Goal: Complete application form: Complete application form

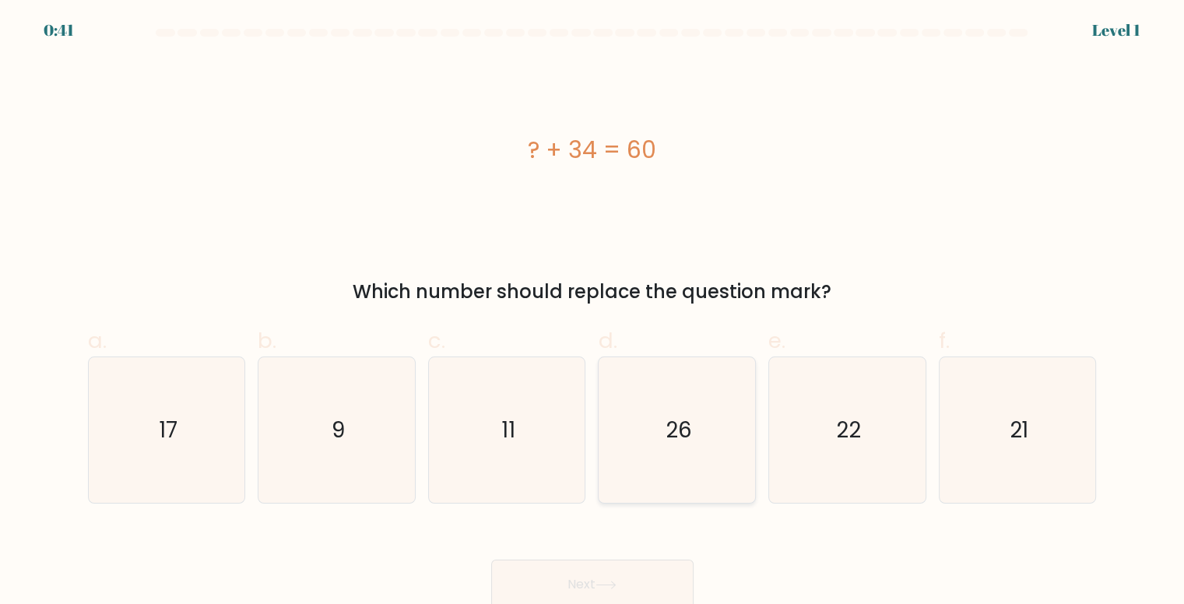
click at [721, 409] on icon "26" at bounding box center [678, 430] width 146 height 146
click at [593, 312] on input "d. 26" at bounding box center [592, 307] width 1 height 10
radio input "true"
click at [604, 583] on icon at bounding box center [605, 585] width 21 height 9
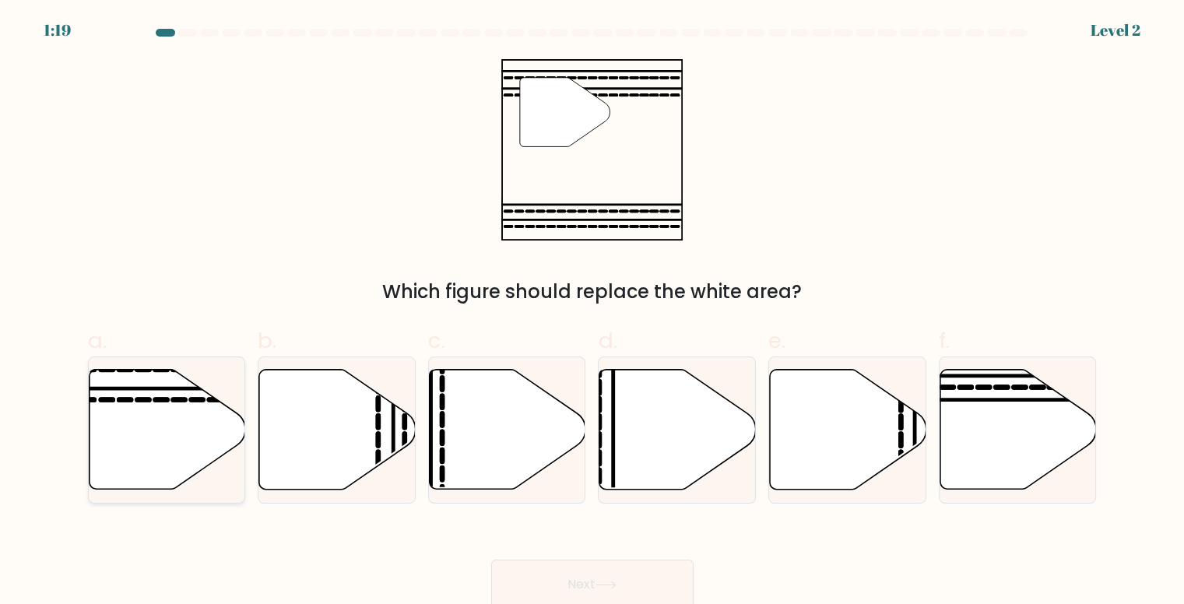
click at [198, 418] on icon at bounding box center [167, 430] width 156 height 120
click at [592, 312] on input "a." at bounding box center [592, 307] width 1 height 10
radio input "true"
click at [513, 574] on button "Next" at bounding box center [592, 585] width 202 height 50
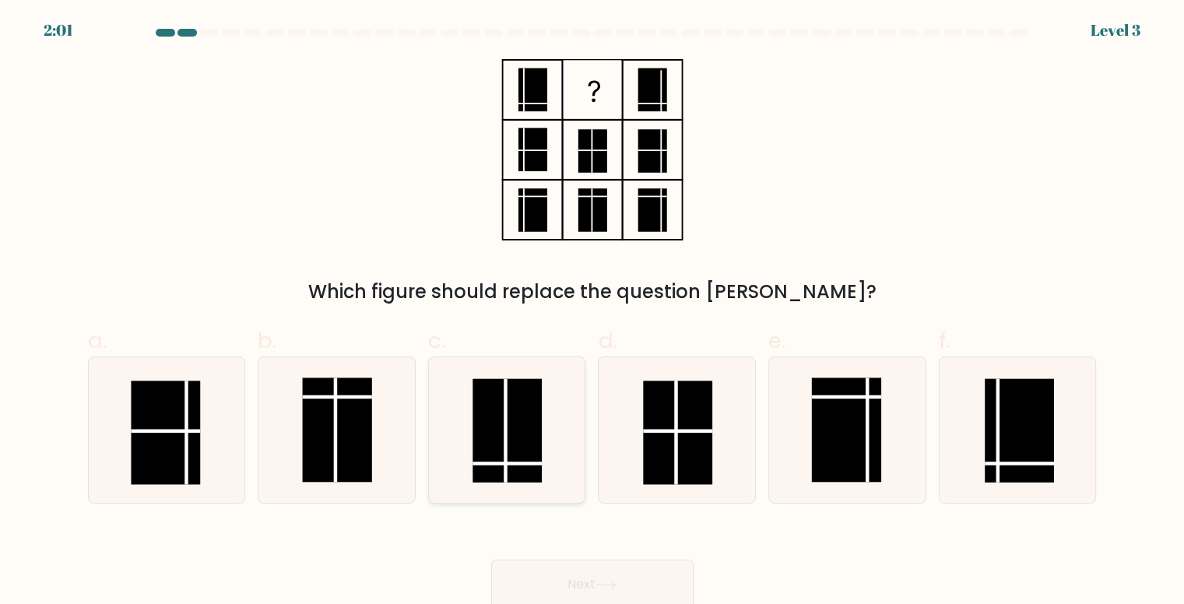
click at [518, 451] on rect at bounding box center [506, 431] width 69 height 104
click at [592, 312] on input "c." at bounding box center [592, 307] width 1 height 10
radio input "true"
click at [550, 574] on button "Next" at bounding box center [592, 585] width 202 height 50
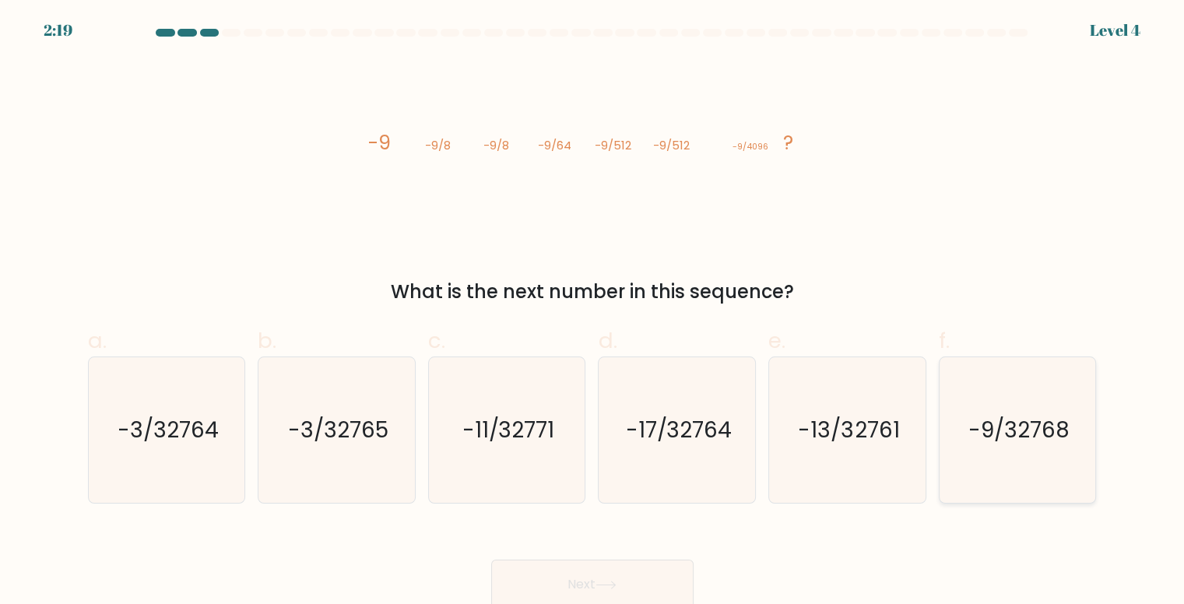
click at [1033, 449] on icon "-9/32768" at bounding box center [1018, 430] width 146 height 146
click at [593, 312] on input "f. -9/32768" at bounding box center [592, 307] width 1 height 10
radio input "true"
click at [663, 574] on button "Next" at bounding box center [592, 585] width 202 height 50
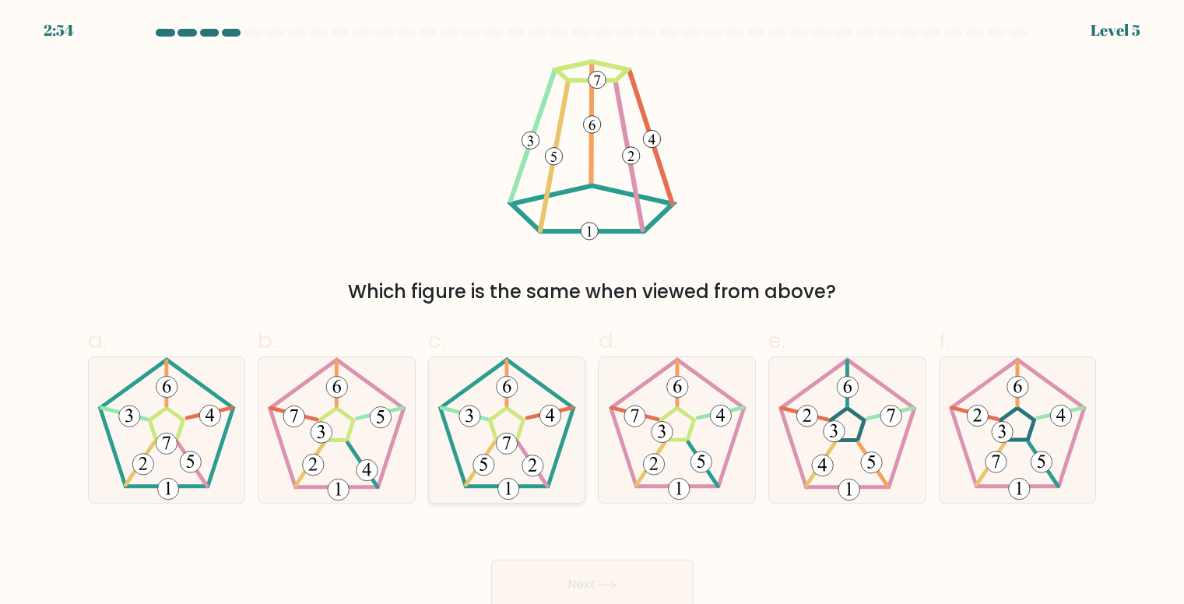
click at [555, 469] on 210 at bounding box center [506, 423] width 133 height 127
click at [592, 312] on input "c." at bounding box center [592, 307] width 1 height 10
radio input "true"
click at [534, 584] on button "Next" at bounding box center [592, 585] width 202 height 50
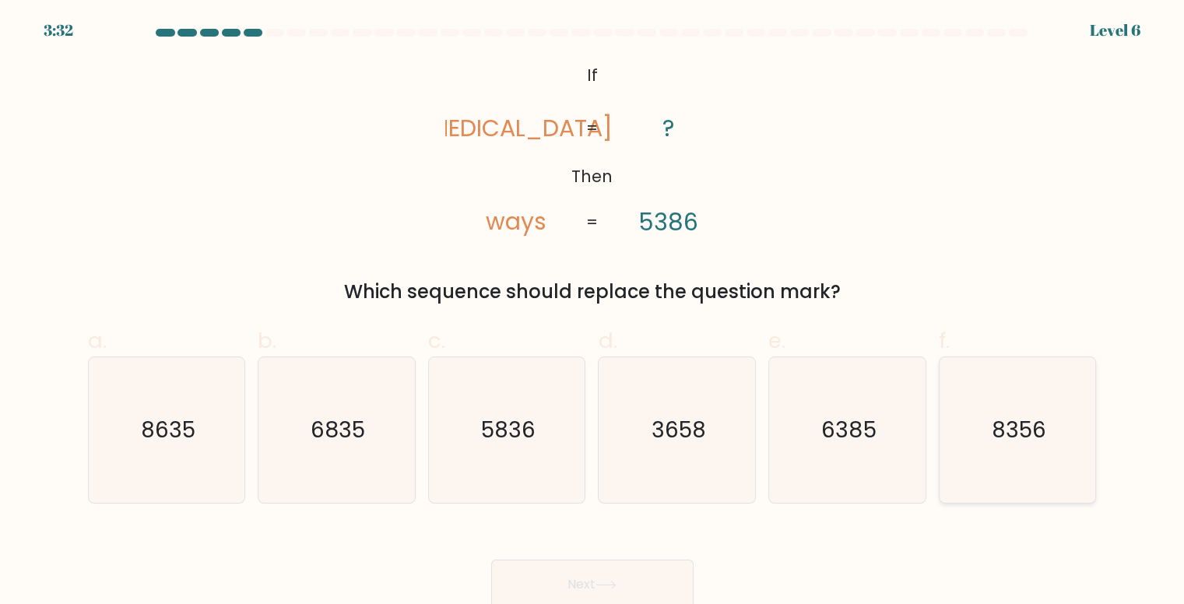
click at [1033, 455] on icon "8356" at bounding box center [1018, 430] width 146 height 146
click at [593, 312] on input "f. 8356" at bounding box center [592, 307] width 1 height 10
radio input "true"
click at [623, 566] on button "Next" at bounding box center [592, 585] width 202 height 50
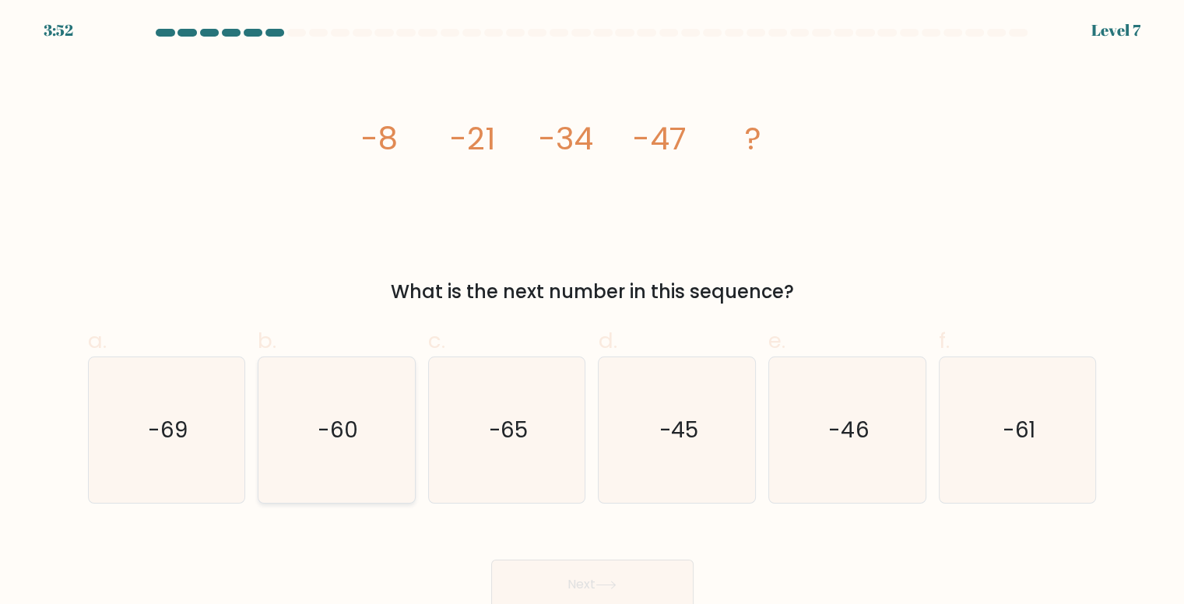
click at [321, 415] on text "-60" at bounding box center [338, 430] width 40 height 30
click at [592, 312] on input "b. -60" at bounding box center [592, 307] width 1 height 10
radio input "true"
click at [629, 579] on button "Next" at bounding box center [592, 585] width 202 height 50
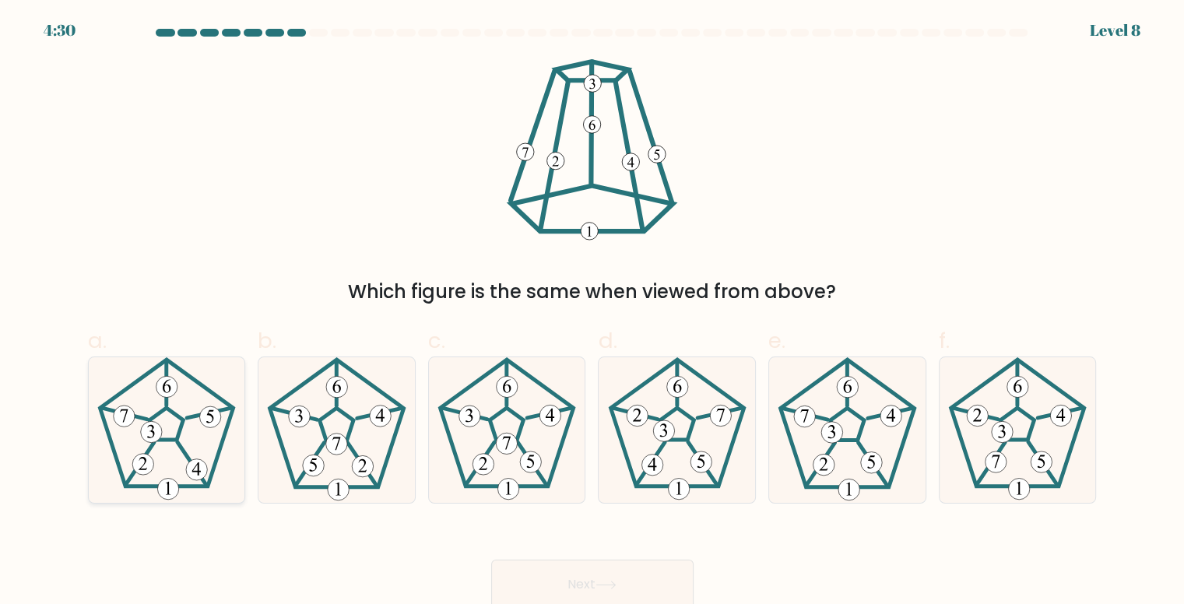
click at [134, 503] on icon at bounding box center [167, 430] width 146 height 146
click at [592, 312] on input "a." at bounding box center [592, 307] width 1 height 10
radio input "true"
click at [565, 592] on button "Next" at bounding box center [592, 585] width 202 height 50
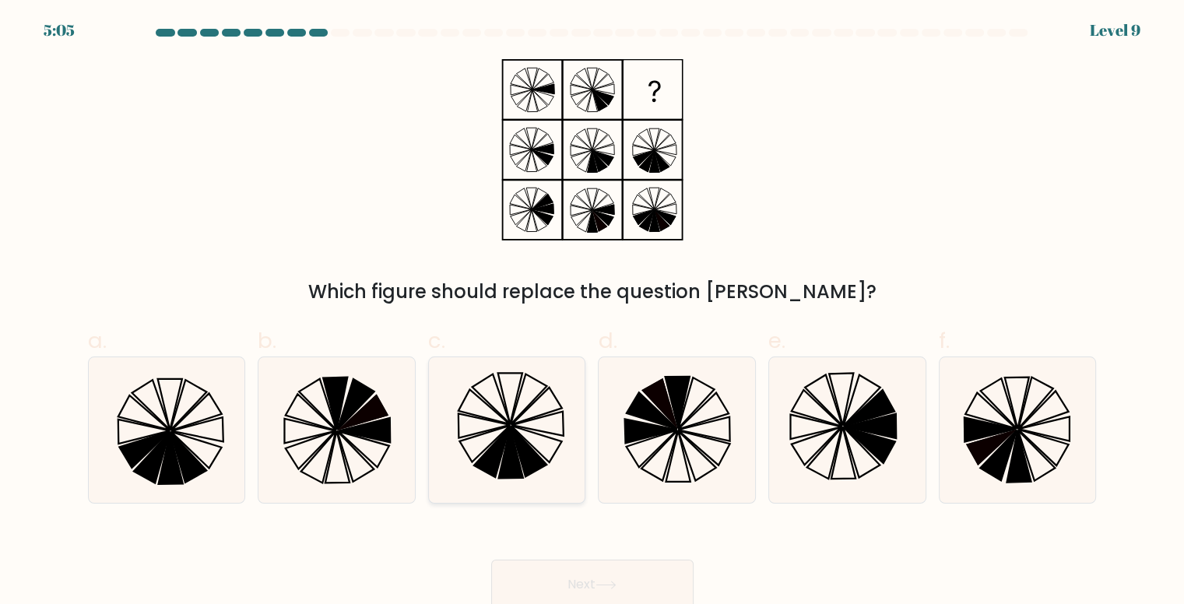
click at [517, 449] on icon at bounding box center [529, 452] width 36 height 51
click at [592, 312] on input "c." at bounding box center [592, 307] width 1 height 10
radio input "true"
click at [597, 577] on button "Next" at bounding box center [592, 585] width 202 height 50
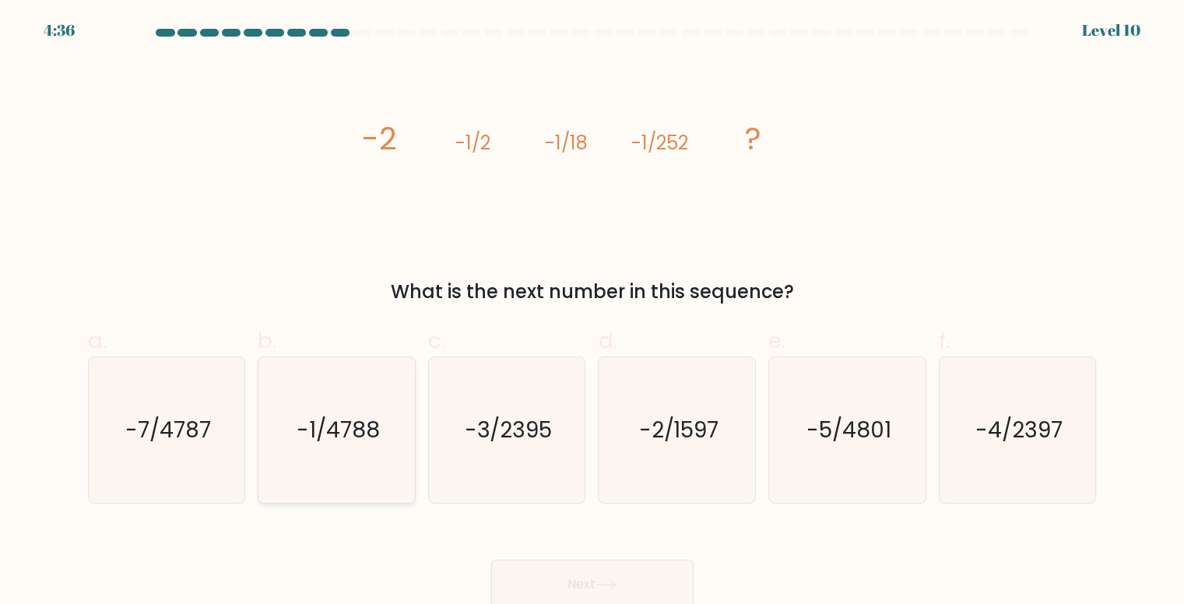
click at [345, 440] on text "-1/4788" at bounding box center [338, 430] width 83 height 30
click at [592, 312] on input "b. -1/4788" at bounding box center [592, 307] width 1 height 10
radio input "true"
click at [557, 585] on button "Next" at bounding box center [592, 585] width 202 height 50
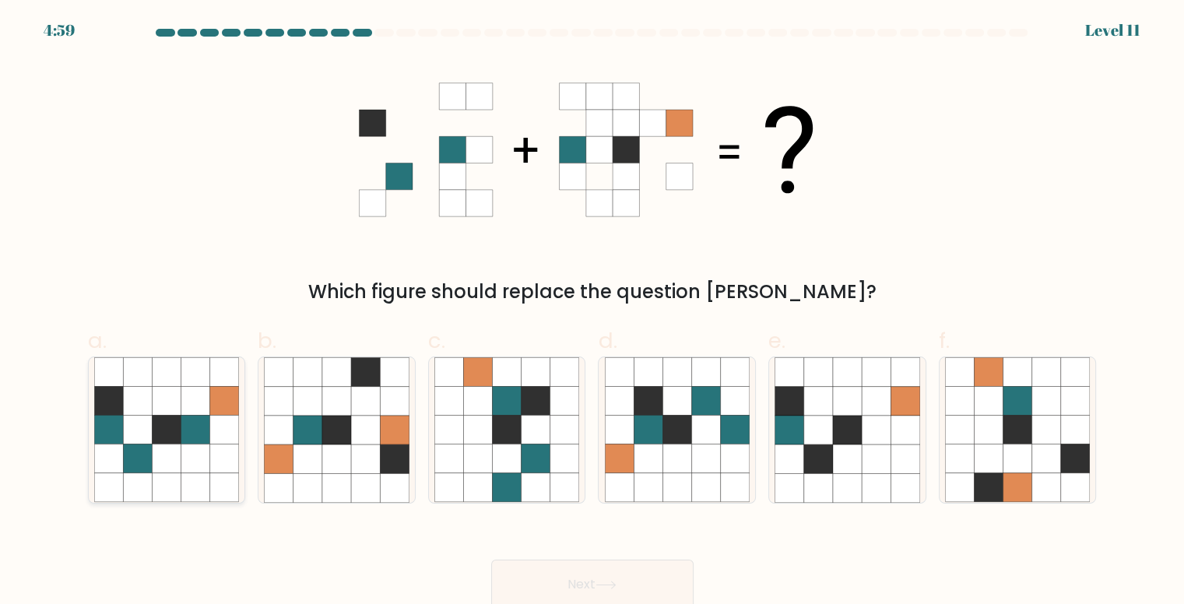
click at [192, 446] on icon at bounding box center [195, 458] width 29 height 29
click at [592, 312] on input "a." at bounding box center [592, 307] width 1 height 10
radio input "true"
click at [520, 575] on button "Next" at bounding box center [592, 585] width 202 height 50
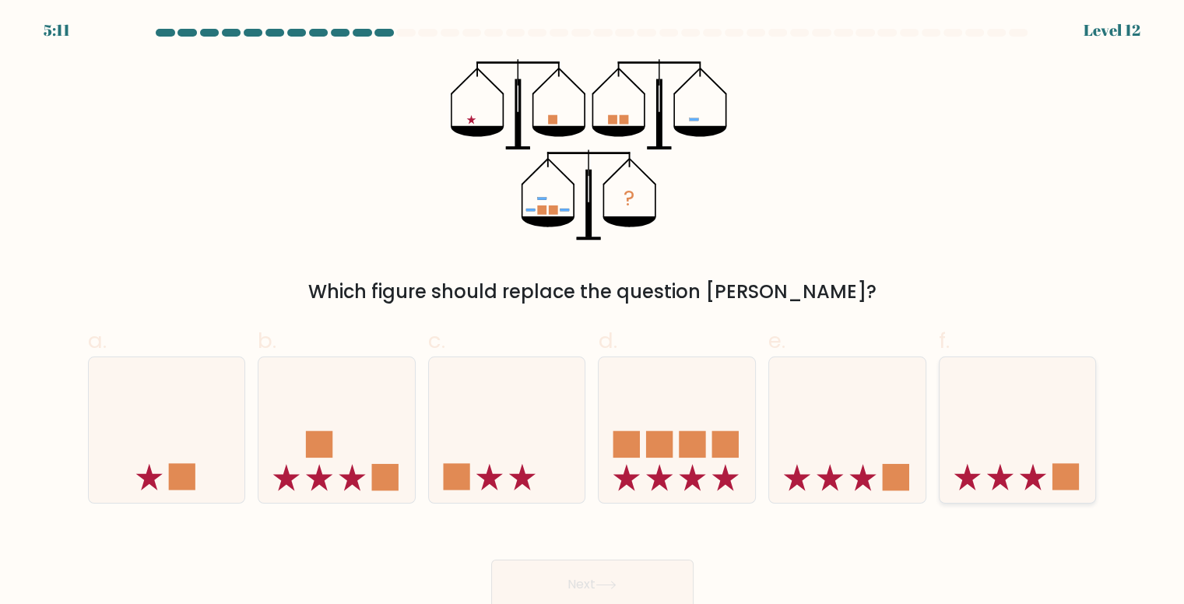
click at [998, 462] on icon at bounding box center [1017, 429] width 156 height 129
click at [593, 312] on input "f." at bounding box center [592, 307] width 1 height 10
radio input "true"
click at [642, 574] on button "Next" at bounding box center [592, 585] width 202 height 50
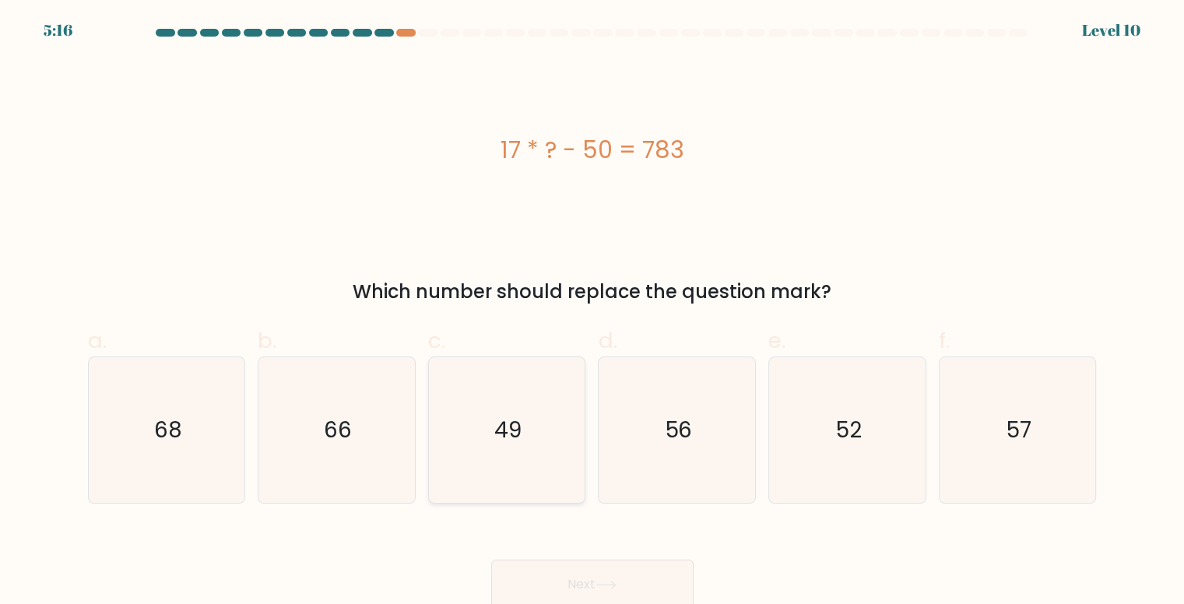
click at [474, 421] on icon "49" at bounding box center [507, 430] width 146 height 146
click at [592, 312] on input "c. 49" at bounding box center [592, 307] width 1 height 10
radio input "true"
click at [638, 580] on button "Next" at bounding box center [592, 585] width 202 height 50
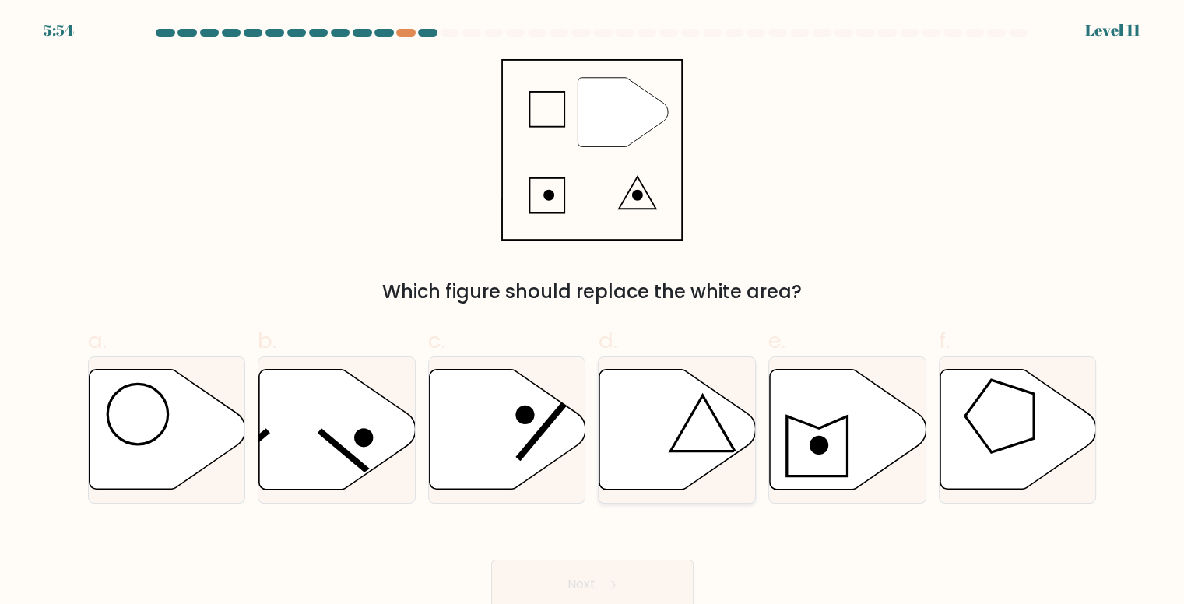
click at [684, 408] on icon at bounding box center [677, 430] width 156 height 120
click at [593, 312] on input "d." at bounding box center [592, 307] width 1 height 10
radio input "true"
click at [614, 574] on button "Next" at bounding box center [592, 585] width 202 height 50
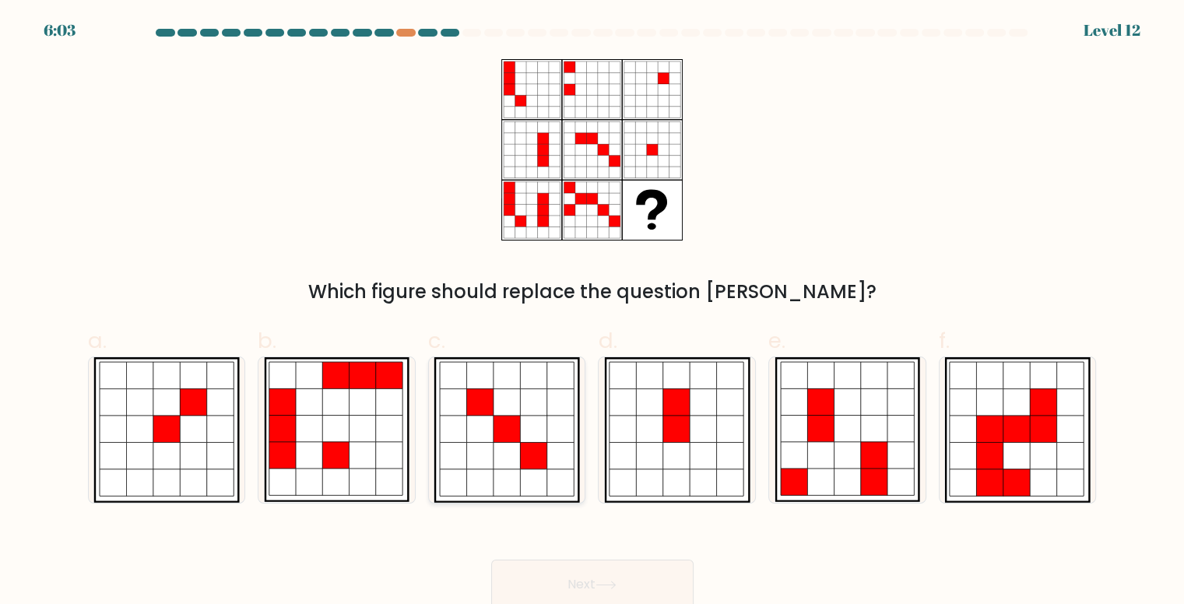
click at [571, 436] on icon at bounding box center [560, 429] width 26 height 26
click at [592, 312] on input "c." at bounding box center [592, 307] width 1 height 10
radio input "true"
click at [776, 412] on icon at bounding box center [847, 429] width 143 height 143
click at [593, 312] on input "e." at bounding box center [592, 307] width 1 height 10
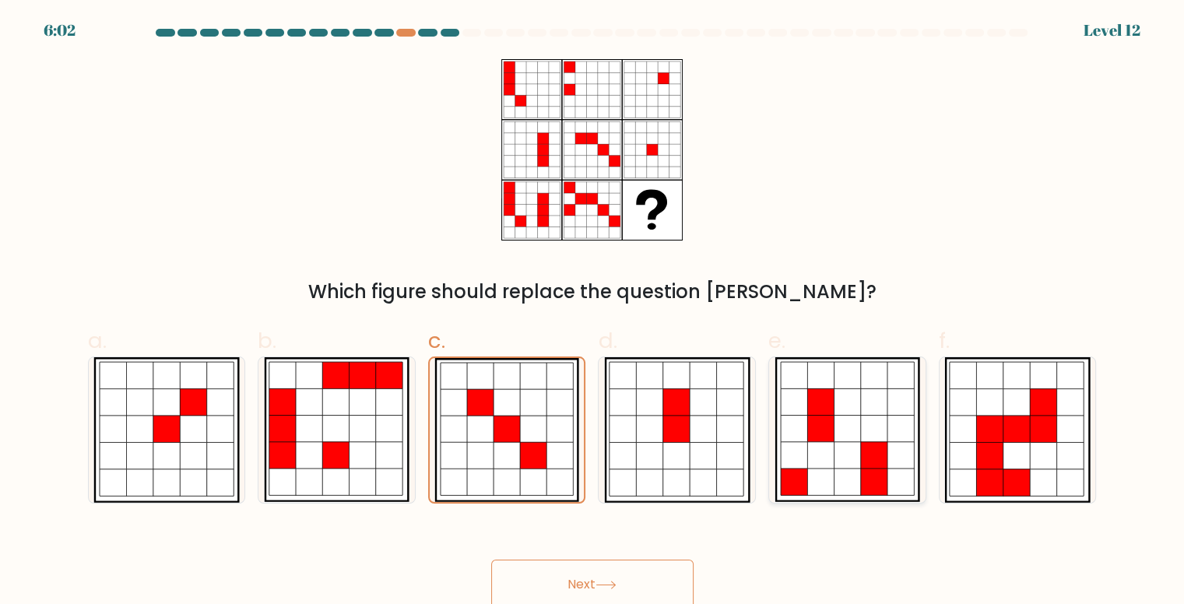
radio input "true"
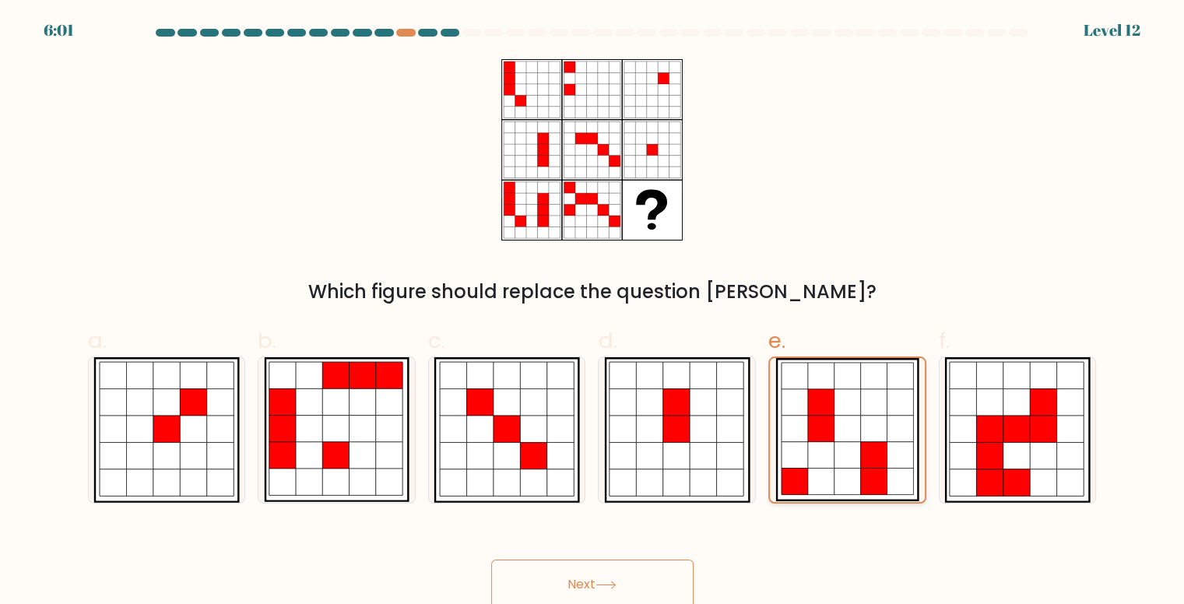
click at [850, 413] on icon at bounding box center [847, 402] width 26 height 26
click at [593, 312] on input "e." at bounding box center [592, 307] width 1 height 10
click at [649, 585] on button "Next" at bounding box center [592, 585] width 202 height 50
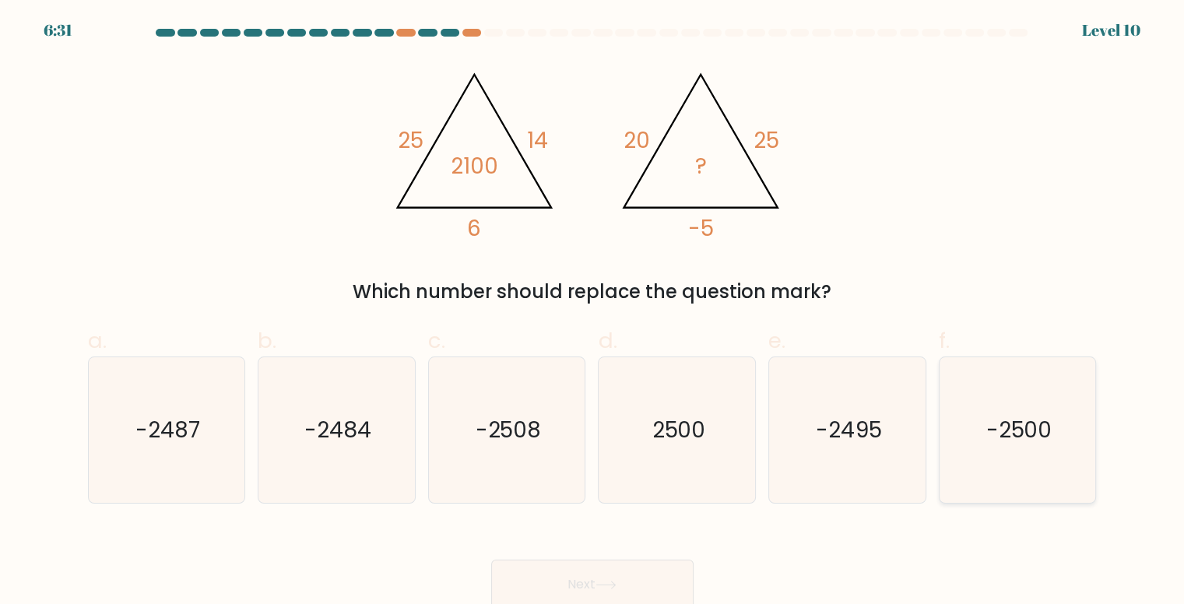
click at [1015, 475] on icon "-2500" at bounding box center [1018, 430] width 146 height 146
click at [593, 312] on input "f. -2500" at bounding box center [592, 307] width 1 height 10
radio input "true"
click at [632, 577] on button "Next" at bounding box center [592, 585] width 202 height 50
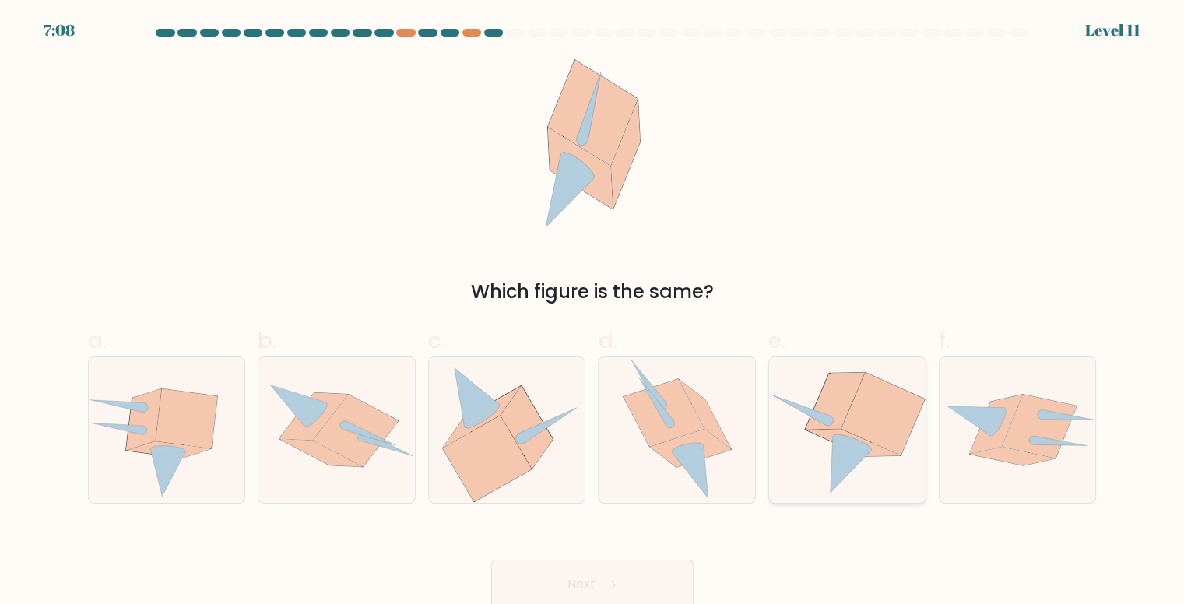
click at [869, 415] on icon at bounding box center [882, 414] width 83 height 82
click at [593, 312] on input "e." at bounding box center [592, 307] width 1 height 10
radio input "true"
click at [601, 580] on button "Next" at bounding box center [592, 585] width 202 height 50
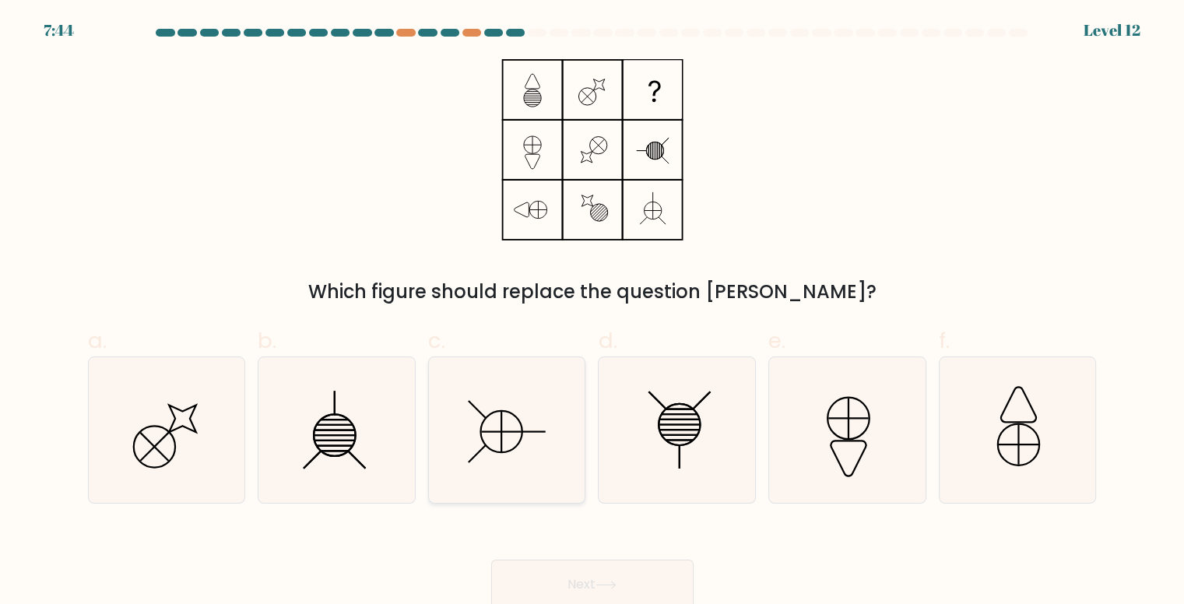
click at [541, 437] on icon at bounding box center [507, 430] width 146 height 146
click at [592, 312] on input "c." at bounding box center [592, 307] width 1 height 10
radio input "true"
click at [635, 584] on button "Next" at bounding box center [592, 585] width 202 height 50
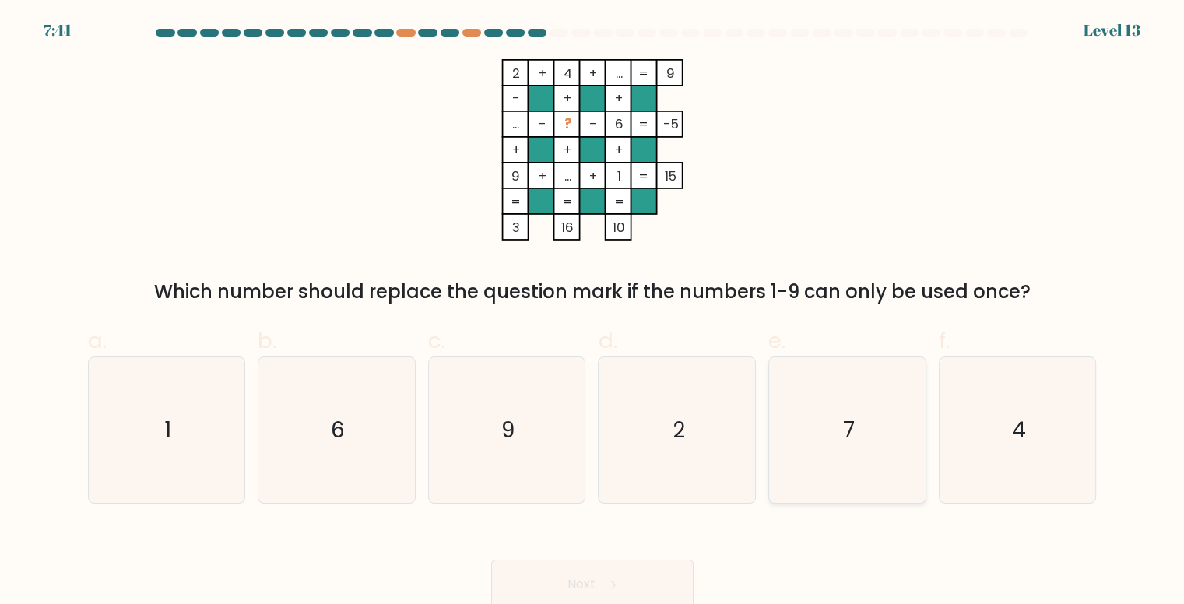
click at [859, 399] on icon "7" at bounding box center [847, 430] width 146 height 146
click at [593, 312] on input "e. 7" at bounding box center [592, 307] width 1 height 10
radio input "true"
click at [613, 575] on button "Next" at bounding box center [592, 585] width 202 height 50
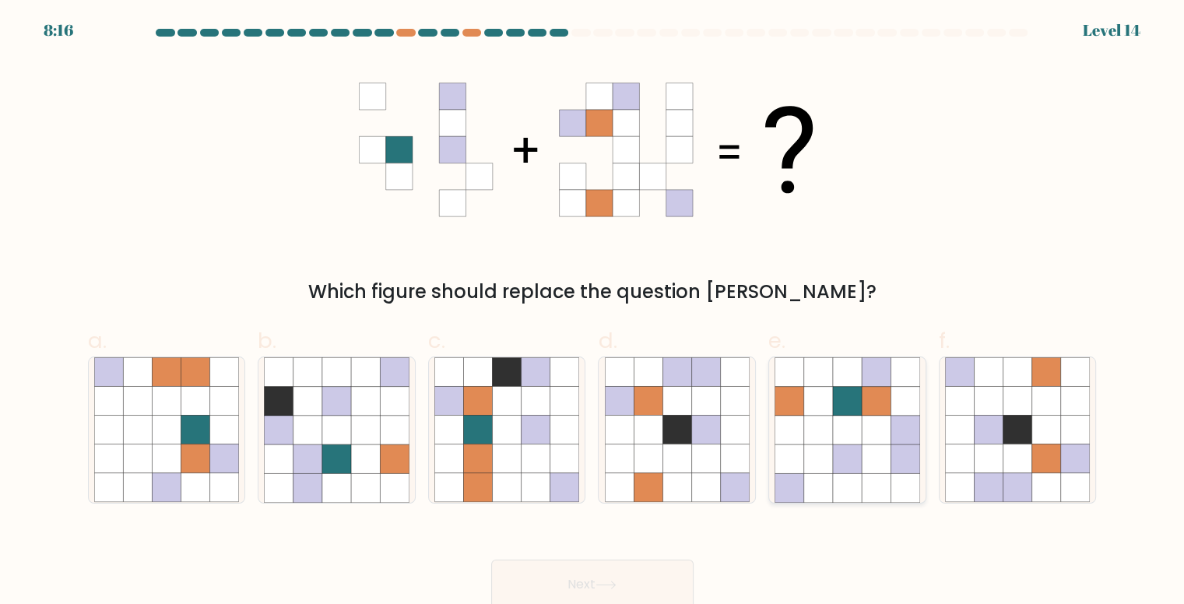
click at [843, 447] on icon at bounding box center [847, 458] width 29 height 29
click at [593, 312] on input "e." at bounding box center [592, 307] width 1 height 10
radio input "true"
click at [625, 581] on button "Next" at bounding box center [592, 585] width 202 height 50
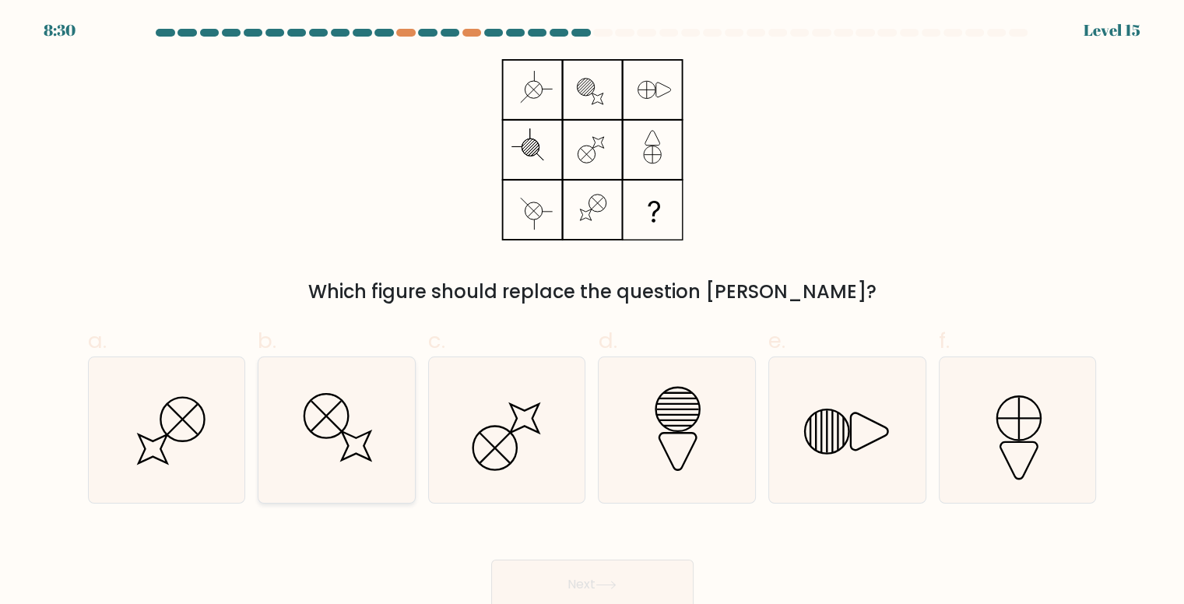
click at [365, 430] on icon at bounding box center [337, 430] width 146 height 146
click at [592, 312] on input "b." at bounding box center [592, 307] width 1 height 10
radio input "true"
click at [583, 570] on button "Next" at bounding box center [592, 585] width 202 height 50
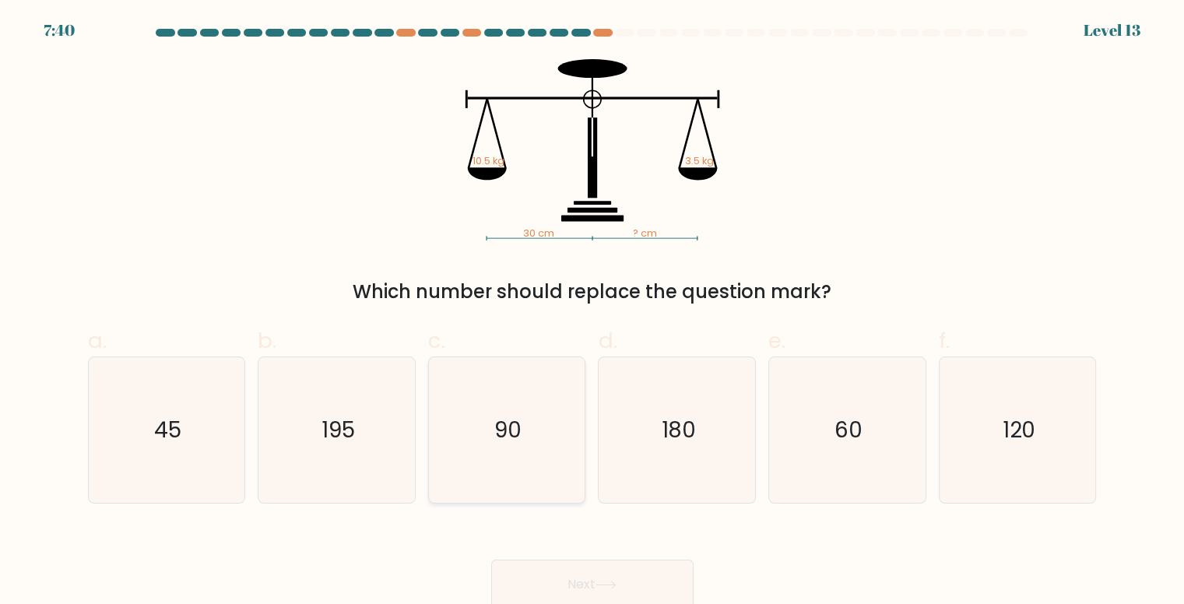
click at [539, 441] on icon "90" at bounding box center [507, 430] width 146 height 146
click at [592, 312] on input "c. 90" at bounding box center [592, 307] width 1 height 10
radio input "true"
